Goal: Task Accomplishment & Management: Manage account settings

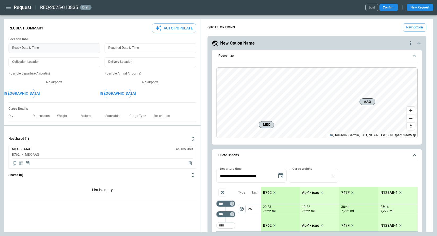
type input "**********"
click at [62, 51] on input "**********" at bounding box center [52, 48] width 88 height 10
click at [8, 8] on icon "button" at bounding box center [8, 7] width 6 height 6
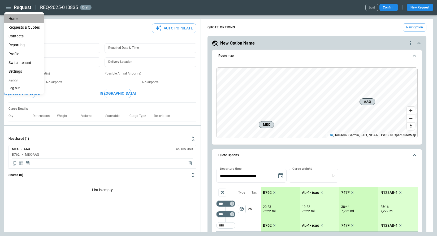
click at [11, 18] on li "Home" at bounding box center [24, 18] width 40 height 9
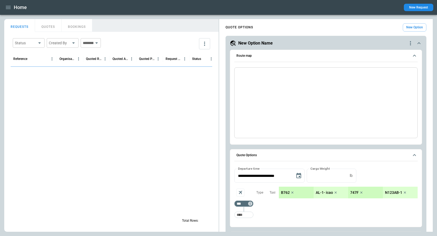
scroll to position [116, 0]
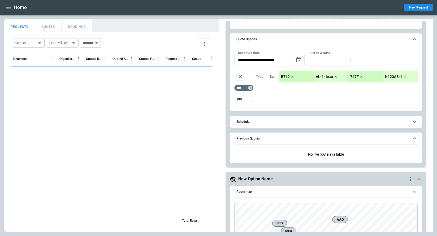
click at [75, 29] on button "BOOKINGS" at bounding box center [77, 25] width 31 height 13
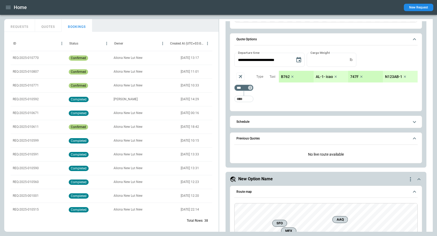
click at [48, 27] on button "QUOTES" at bounding box center [48, 25] width 27 height 13
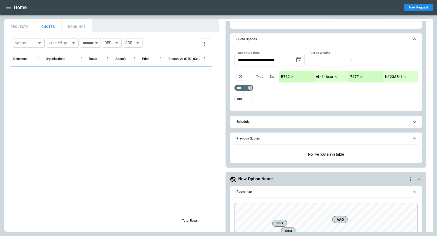
scroll to position [0, 0]
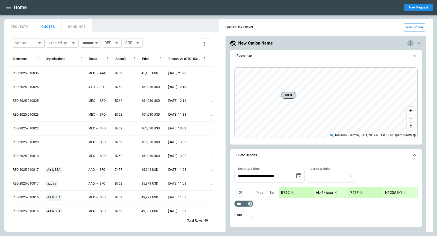
click at [410, 42] on icon "quote-option-actions" at bounding box center [410, 43] width 6 height 6
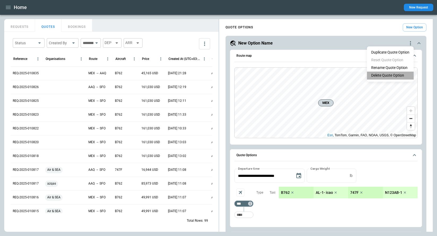
click at [391, 76] on li "Delete Quote Option" at bounding box center [390, 76] width 47 height 8
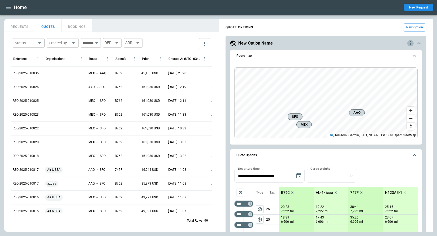
click at [410, 44] on icon "quote-option-actions" at bounding box center [410, 43] width 6 height 6
click at [391, 77] on li "Delete Quote Option" at bounding box center [390, 76] width 47 height 8
